Goal: Task Accomplishment & Management: Manage account settings

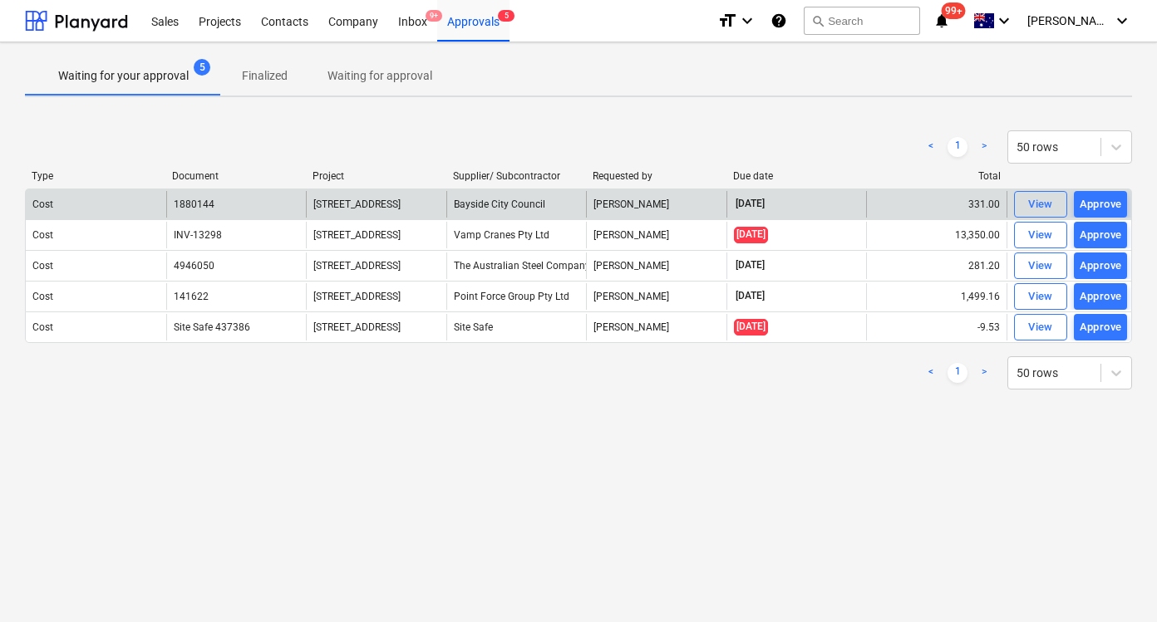
click at [541, 208] on div "Bayside City Council" at bounding box center [516, 204] width 140 height 27
click at [1033, 208] on div "View" at bounding box center [1040, 204] width 25 height 19
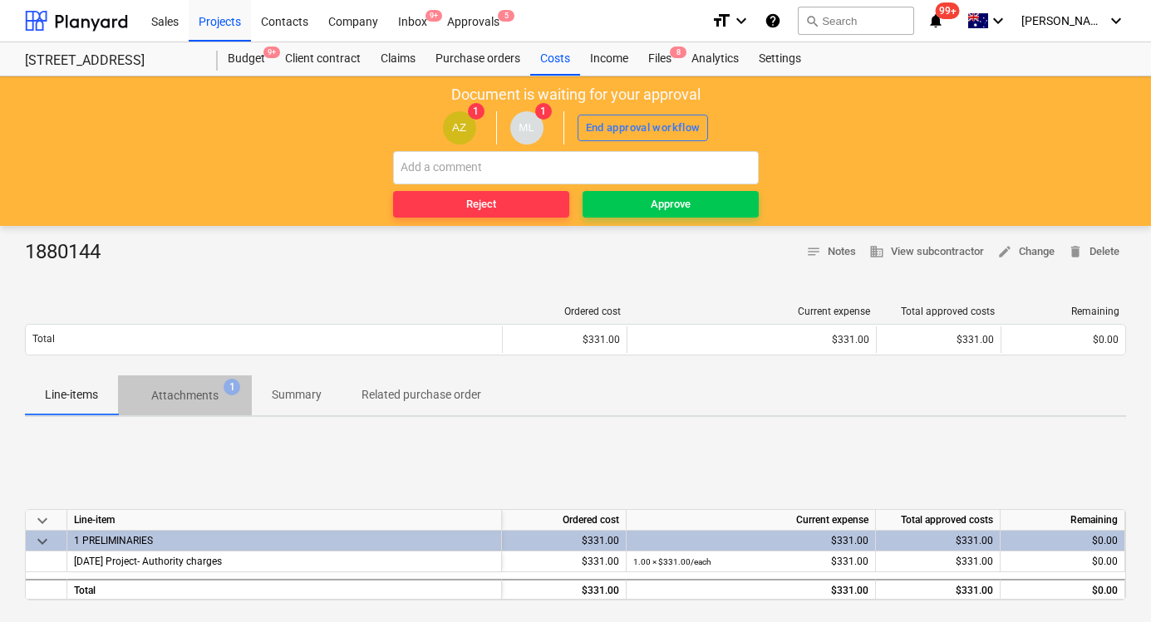
click at [223, 395] on span "Attachments 1" at bounding box center [185, 395] width 94 height 17
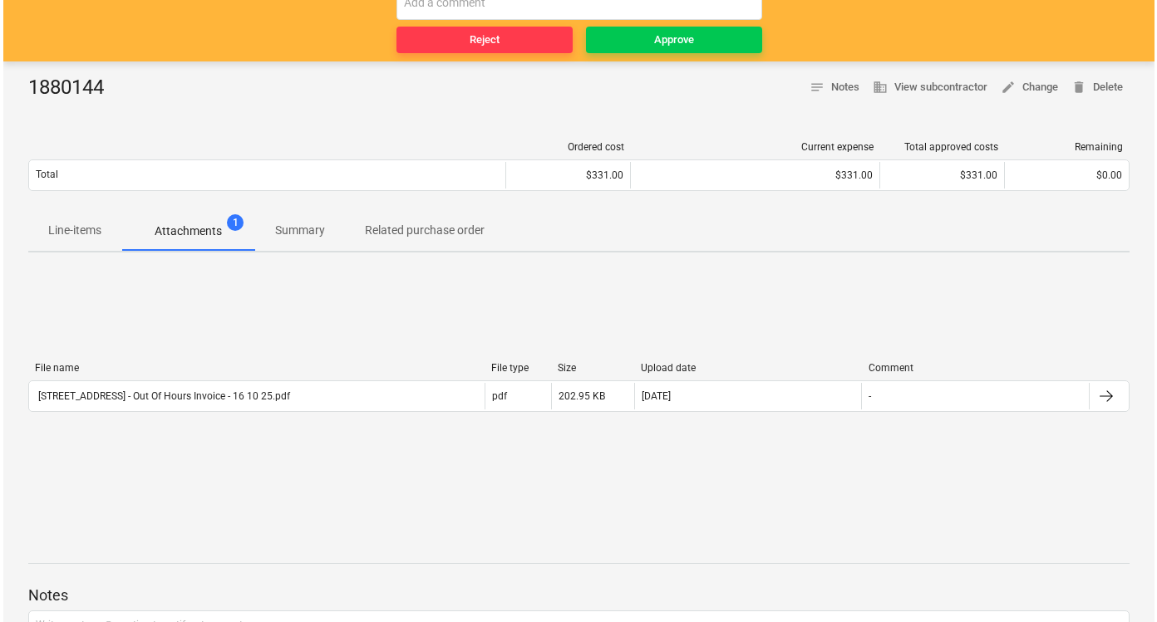
scroll to position [165, 0]
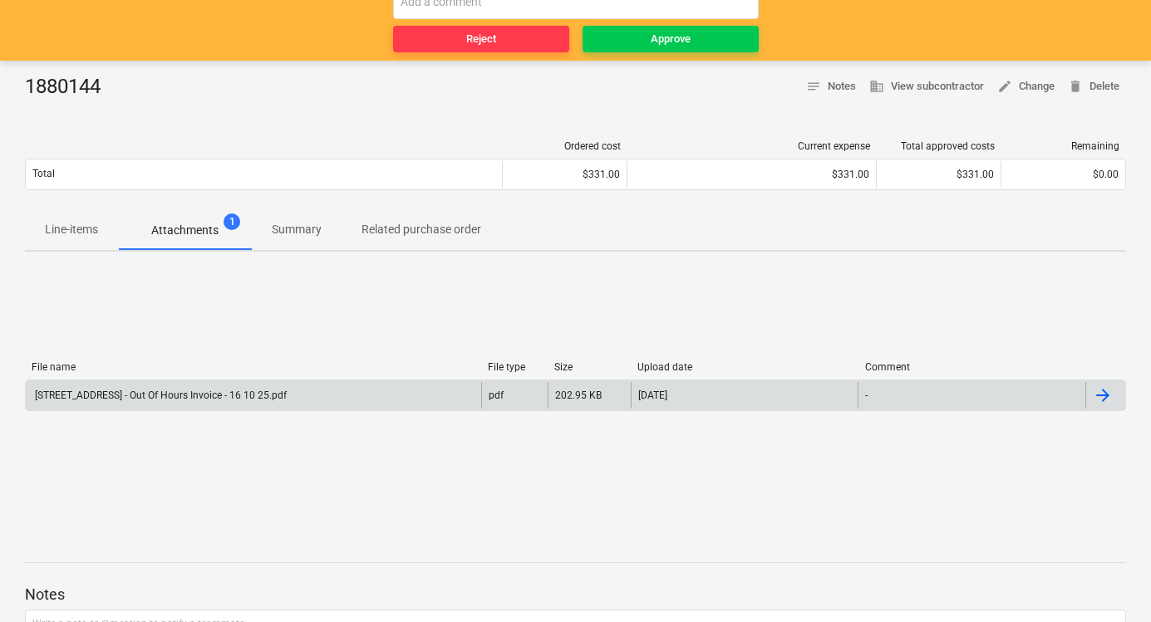
click at [287, 393] on div "[STREET_ADDRESS] - Out Of Hours Invoice - 16 10 25.pdf" at bounding box center [159, 396] width 254 height 12
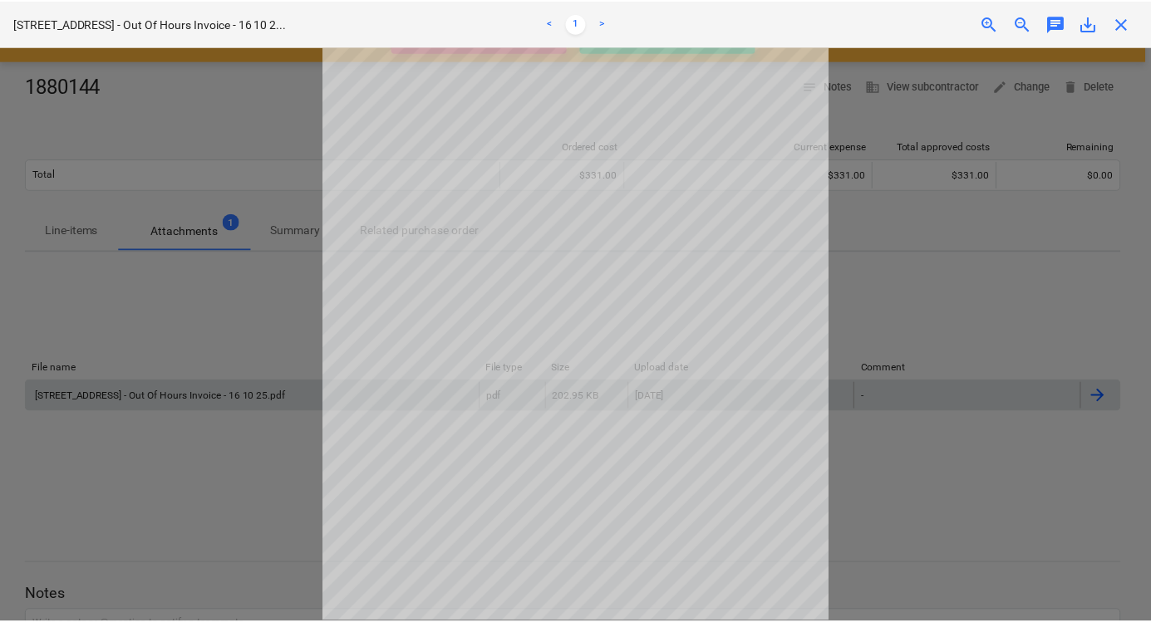
scroll to position [86, 0]
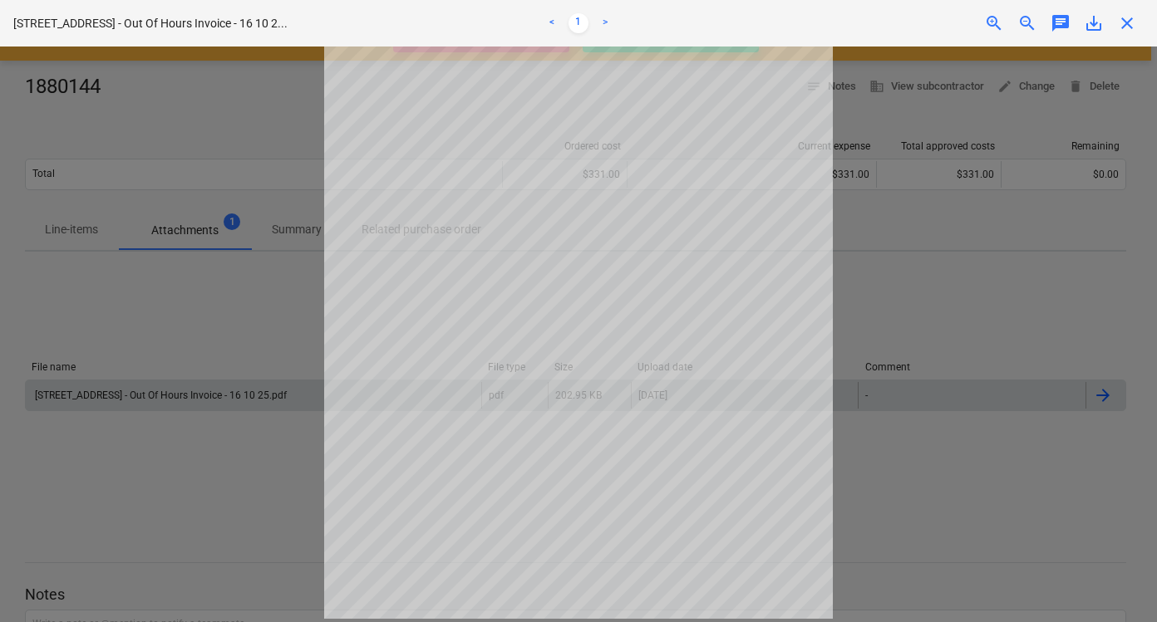
click at [893, 298] on div at bounding box center [578, 335] width 1157 height 576
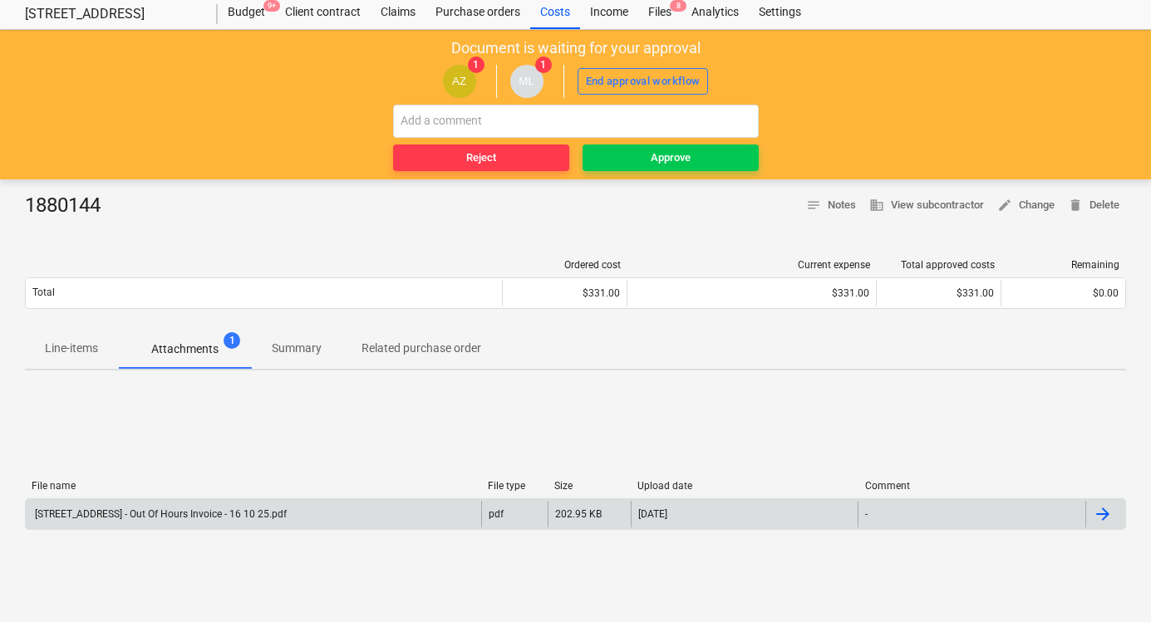
scroll to position [45, 0]
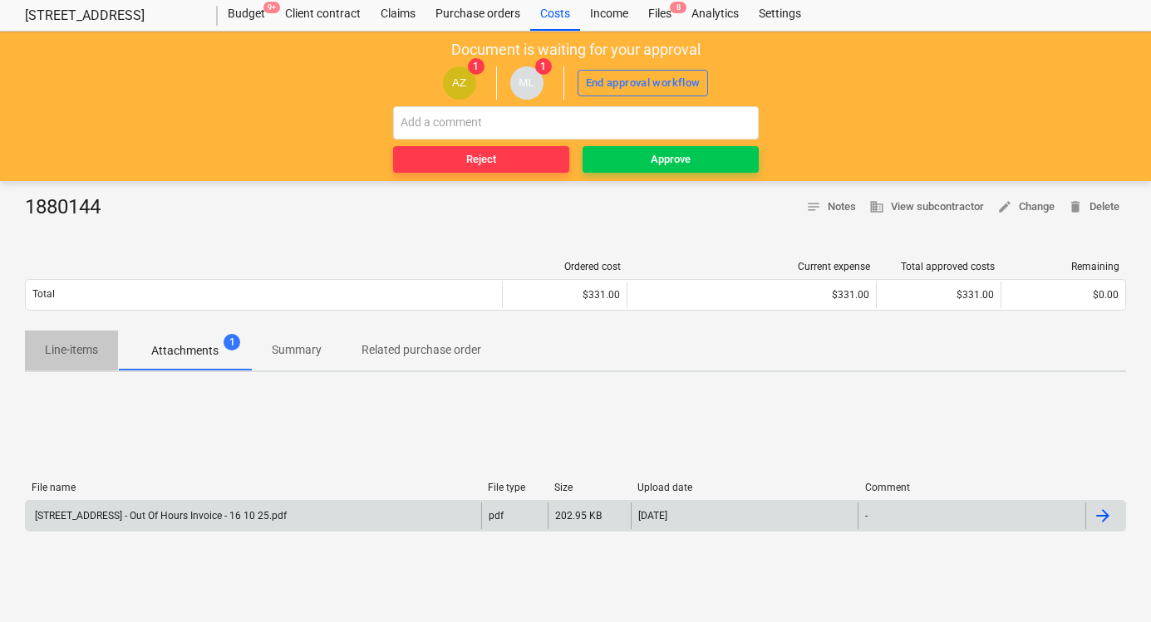
click at [45, 347] on p "Line-items" at bounding box center [71, 349] width 53 height 17
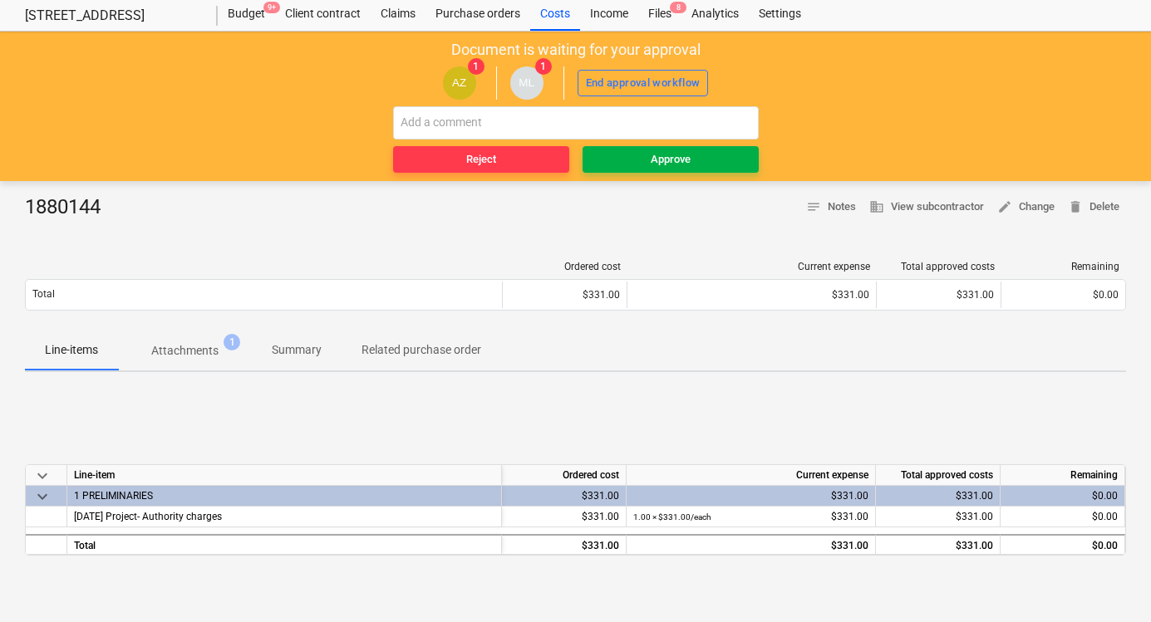
scroll to position [44, 0]
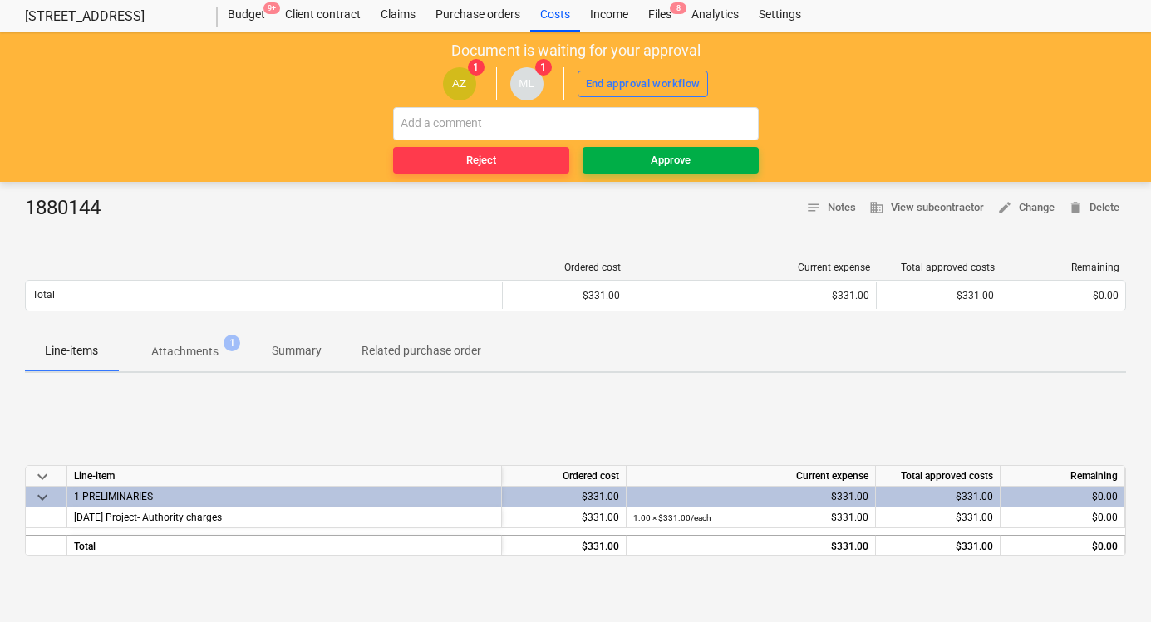
click at [695, 159] on span "Approve" at bounding box center [670, 160] width 163 height 19
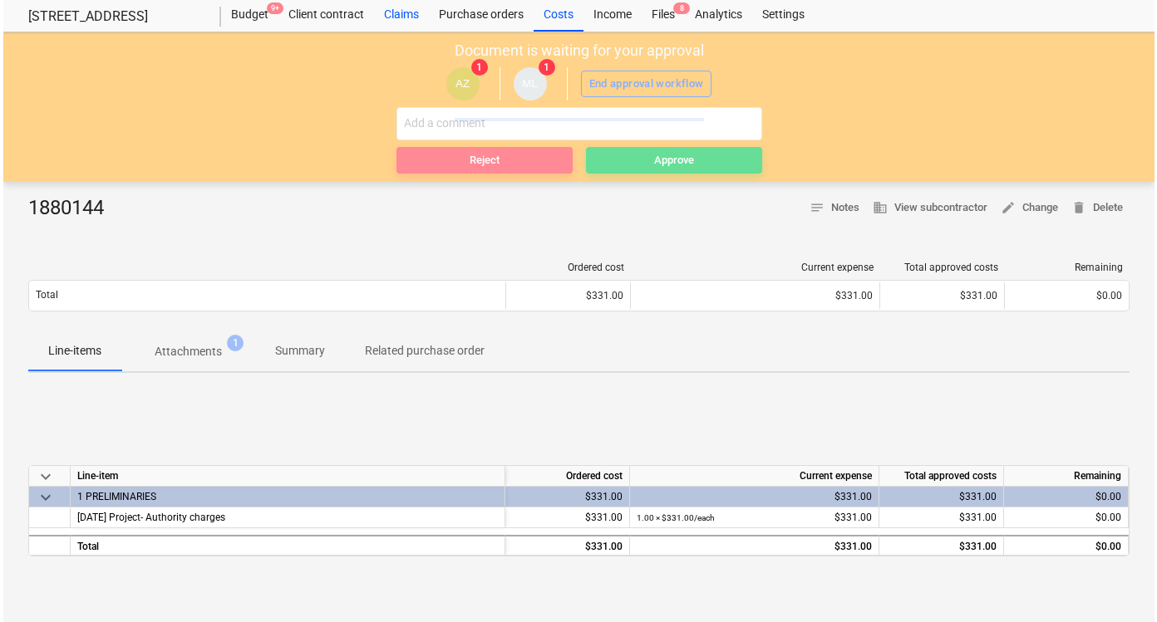
scroll to position [0, 0]
